Goal: Task Accomplishment & Management: Manage account settings

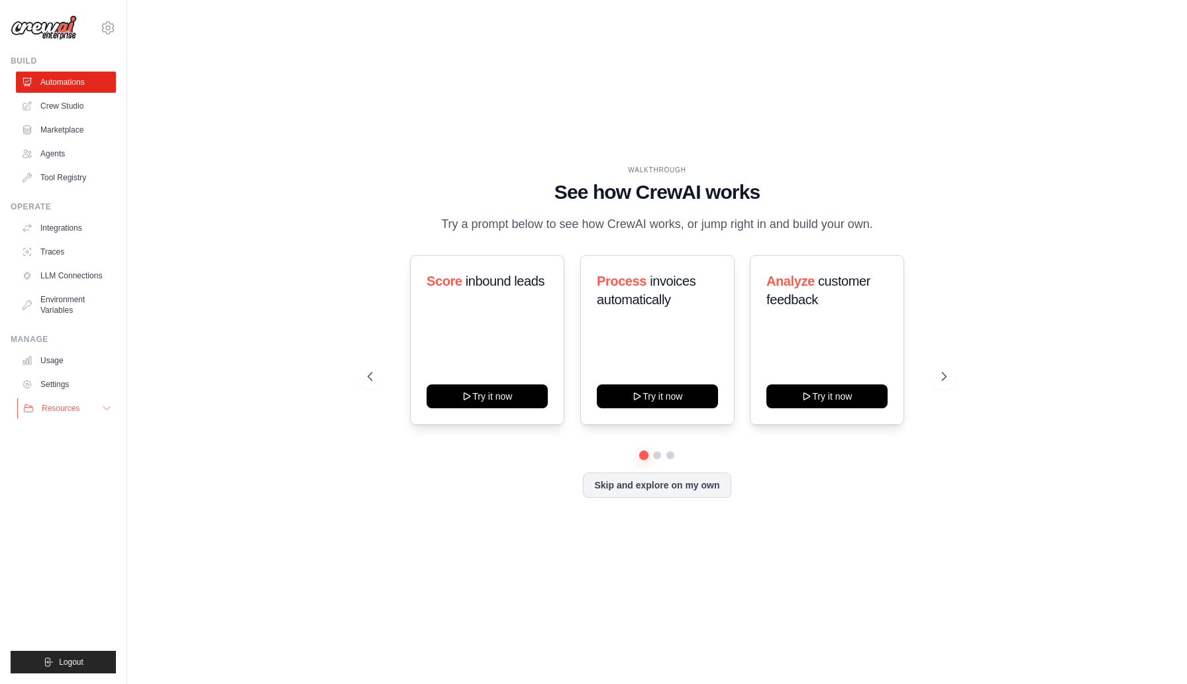
click at [97, 405] on button "Resources" at bounding box center [67, 407] width 100 height 21
click at [99, 405] on button "Resources" at bounding box center [67, 407] width 100 height 21
click at [101, 23] on icon at bounding box center [108, 28] width 16 height 16
click at [539, 76] on div "WALKTHROUGH See how CrewAI works Try a prompt below to see how CrewAI works, or…" at bounding box center [656, 341] width 1017 height 657
click at [668, 495] on button "Skip and explore on my own" at bounding box center [657, 483] width 148 height 25
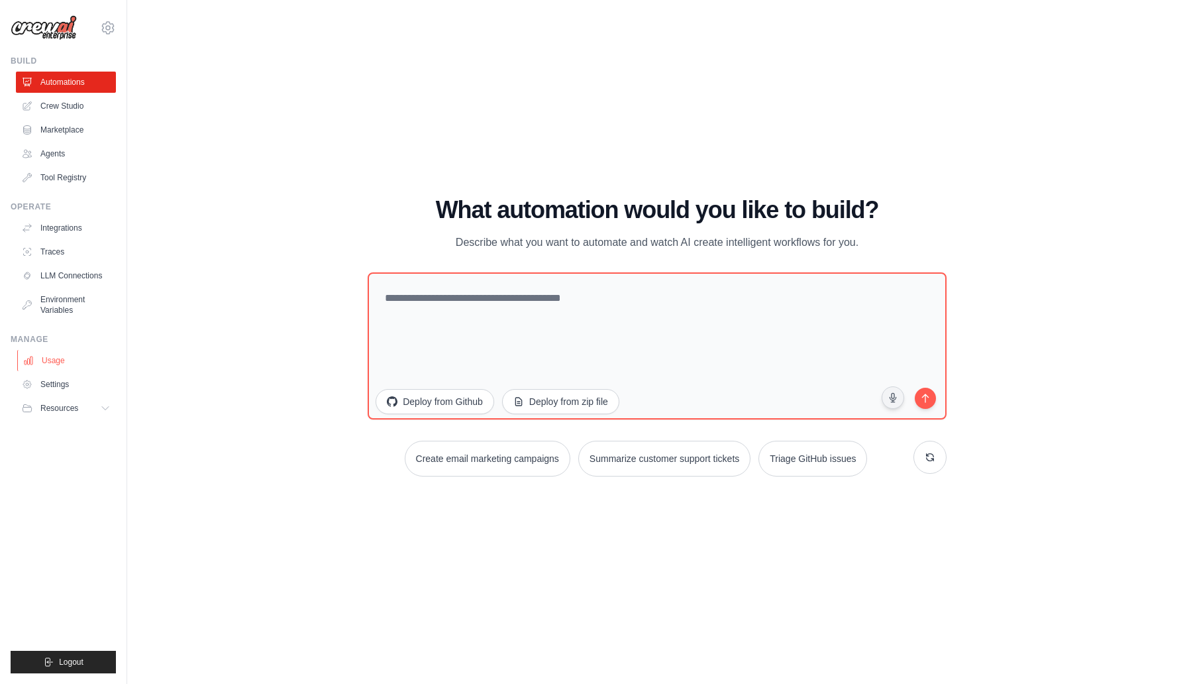
click at [69, 358] on link "Usage" at bounding box center [67, 360] width 100 height 21
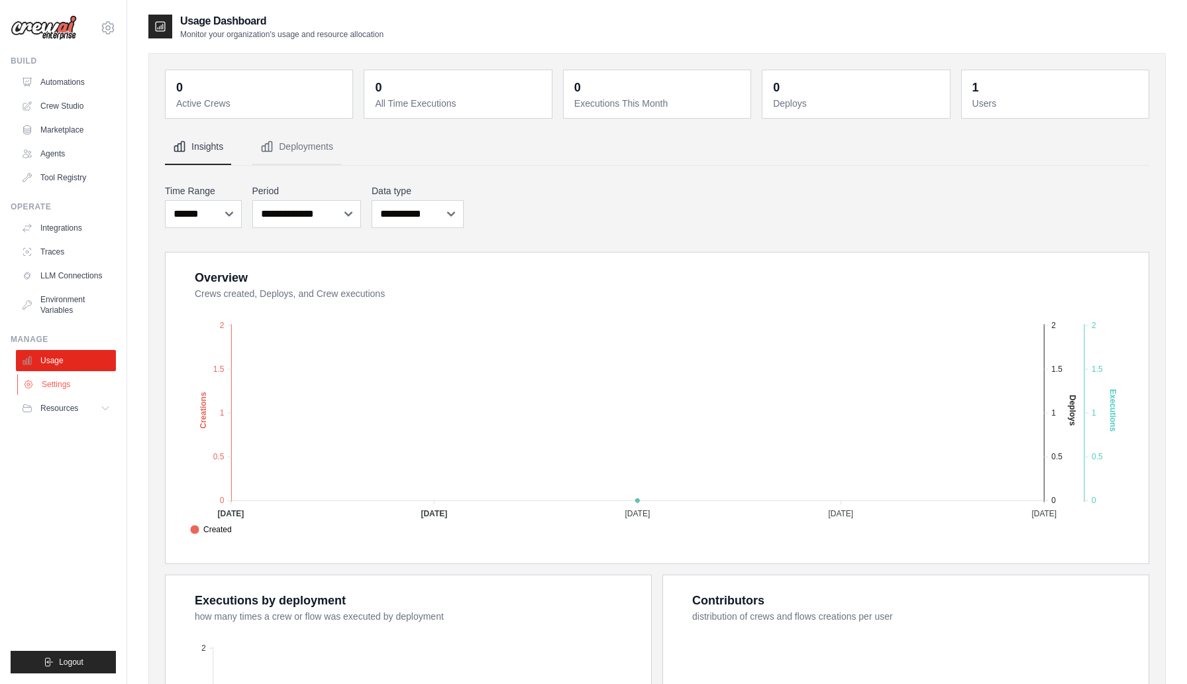
click at [79, 384] on link "Settings" at bounding box center [67, 384] width 100 height 21
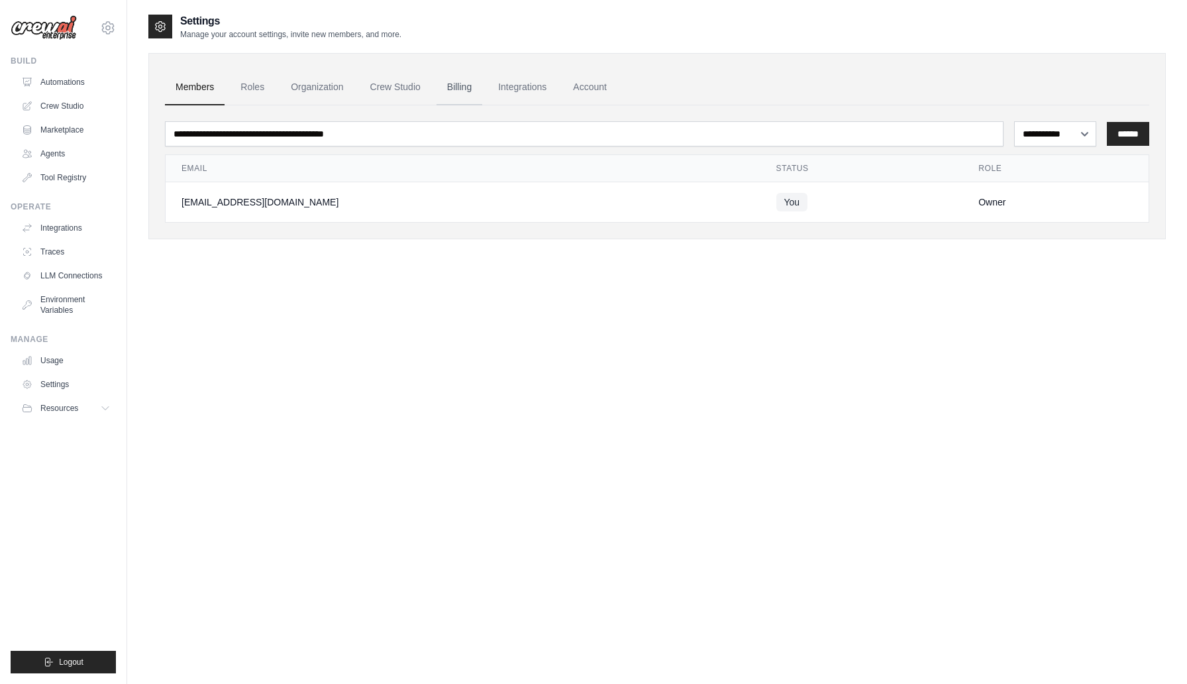
click at [469, 81] on link "Billing" at bounding box center [460, 88] width 46 height 36
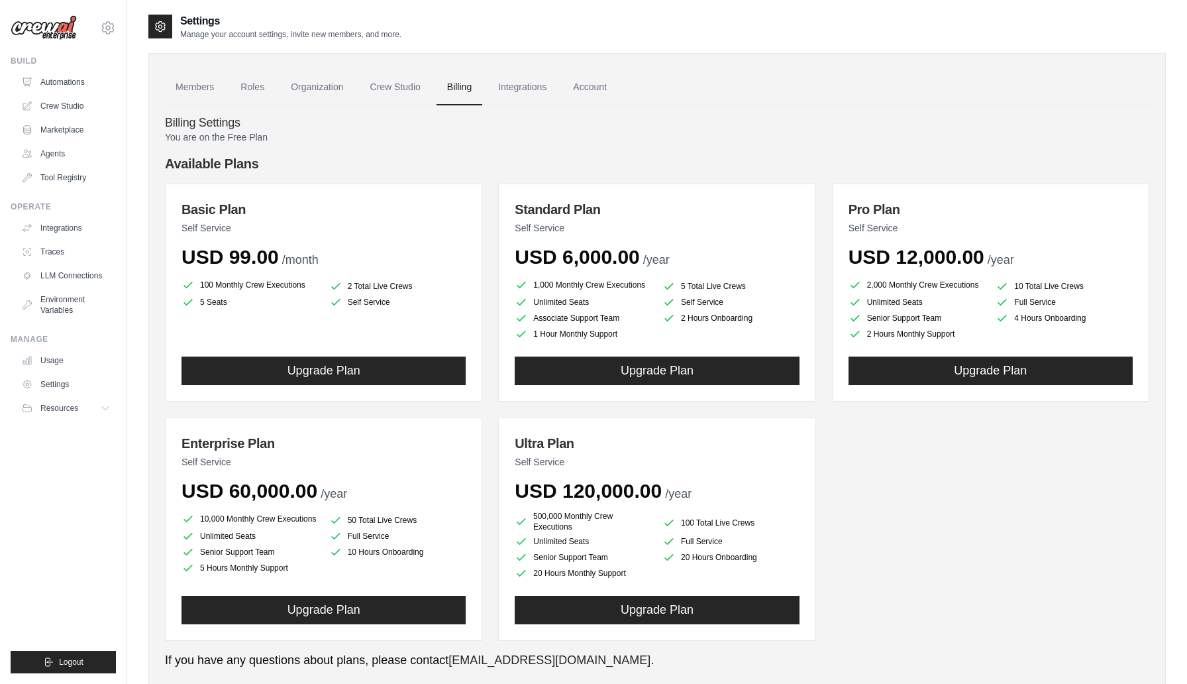
scroll to position [41, 0]
